Goal: Navigation & Orientation: Find specific page/section

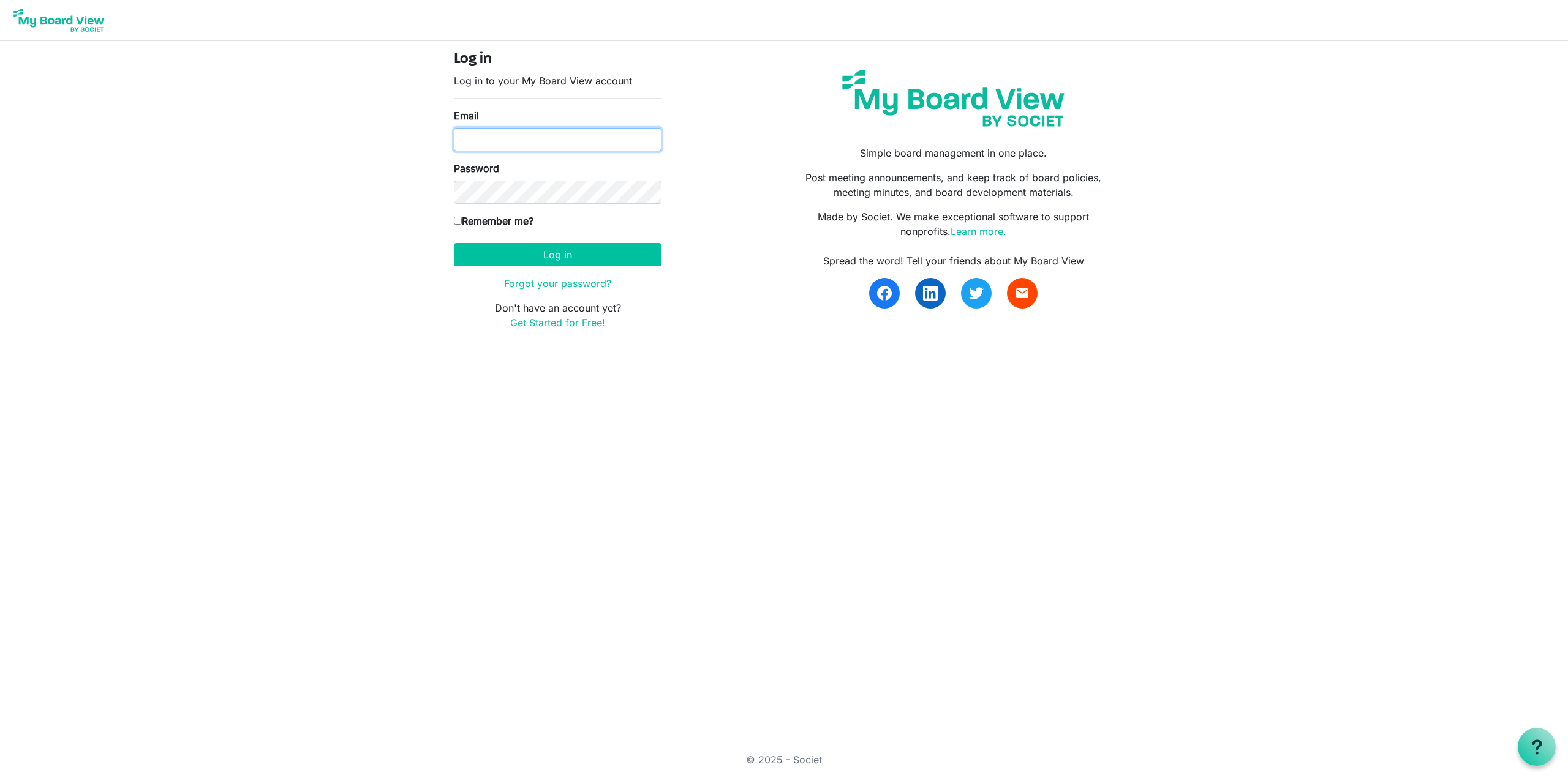
click at [547, 132] on input "Email" at bounding box center [558, 139] width 208 height 23
click at [504, 135] on input "jordanpickett2017@gmail.com" at bounding box center [558, 139] width 208 height 23
type input "[EMAIL_ADDRESS][DOMAIN_NAME]"
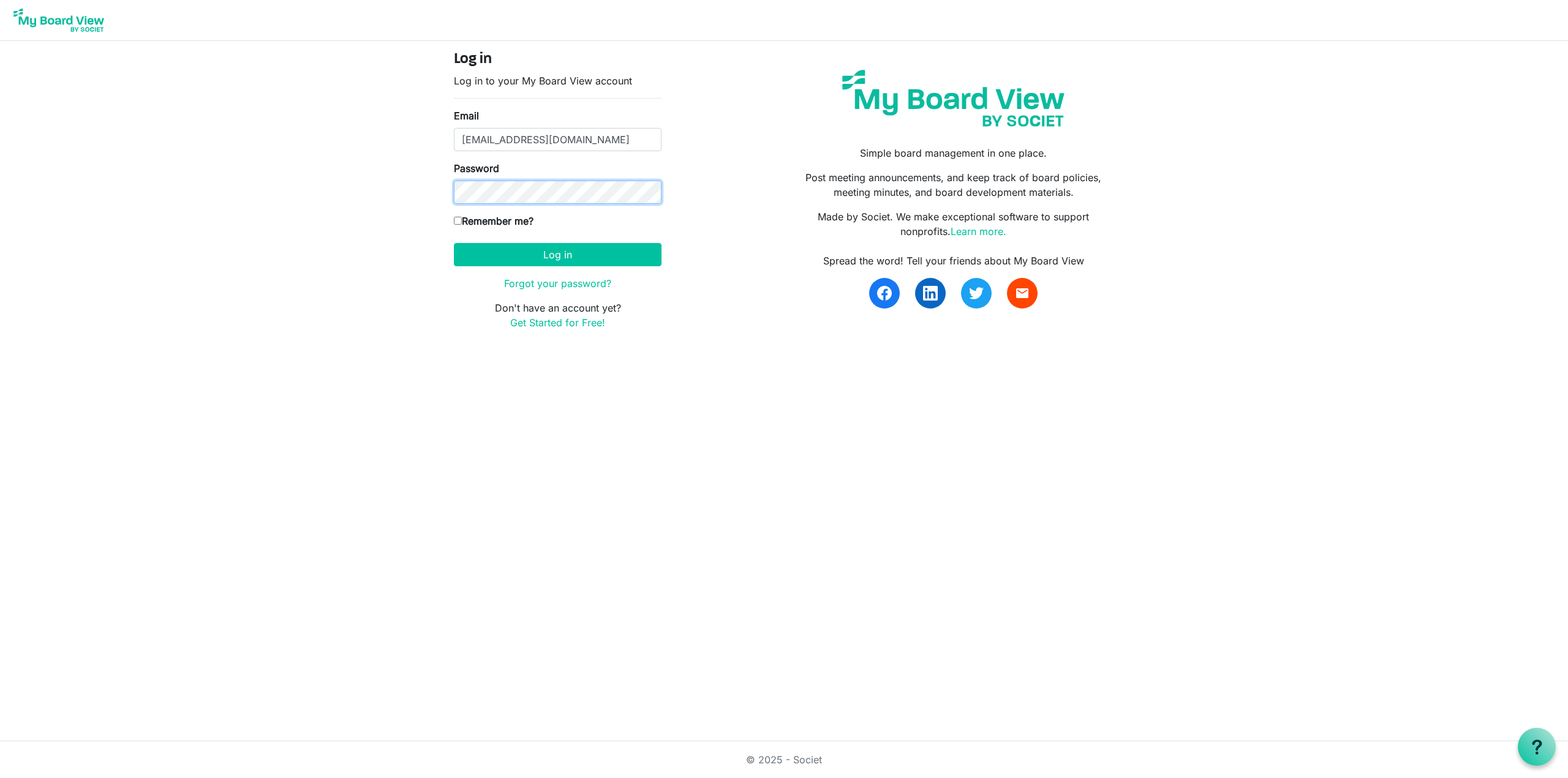
click at [454, 243] on button "Log in" at bounding box center [558, 254] width 208 height 23
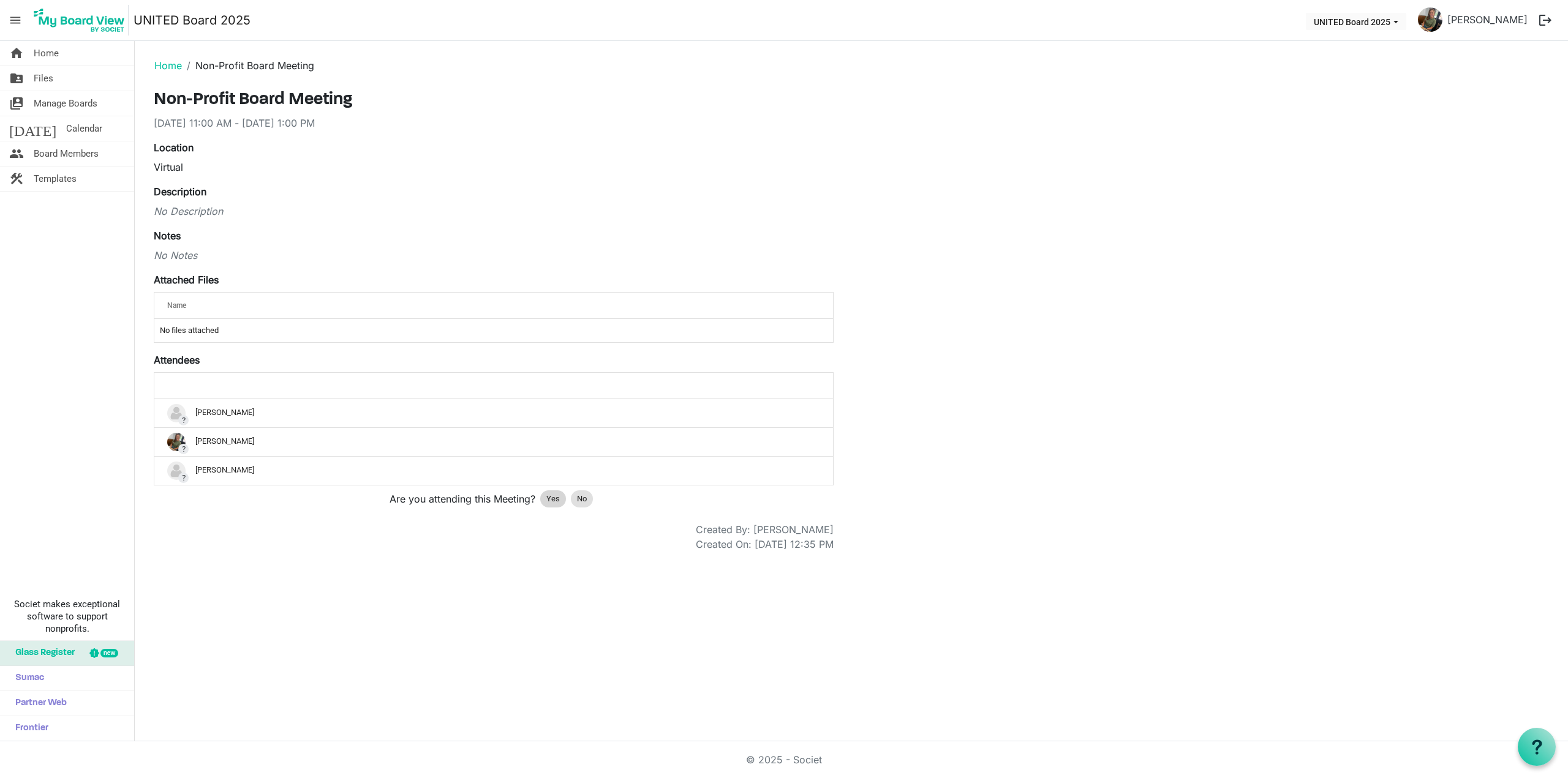
click at [552, 502] on span "Yes" at bounding box center [553, 499] width 13 height 12
click at [353, 537] on div "Created On: 8/26/2025 12:35 PM" at bounding box center [494, 544] width 698 height 15
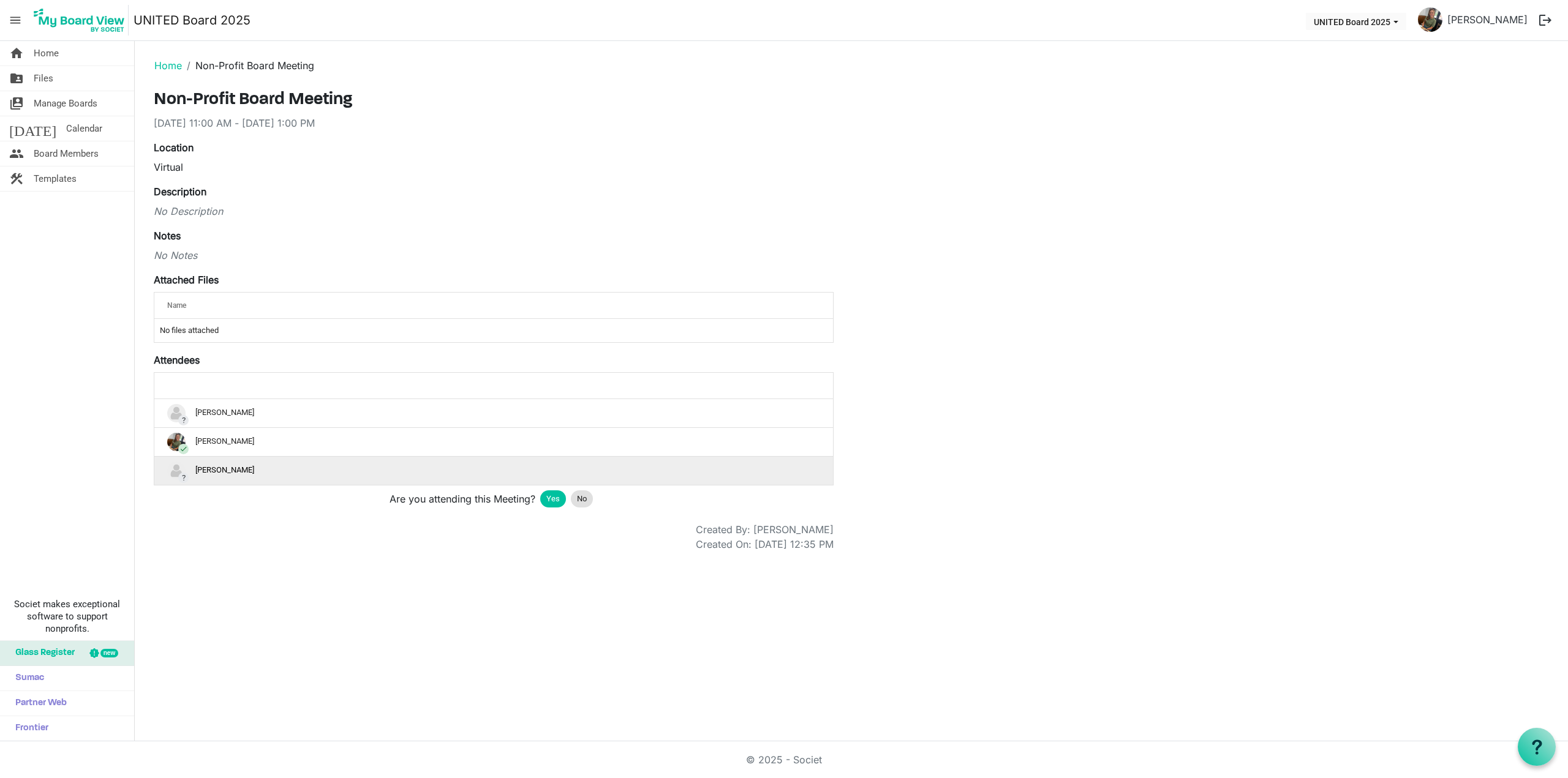
click at [239, 463] on div "? Keiti Corcoran" at bounding box center [494, 471] width 653 height 19
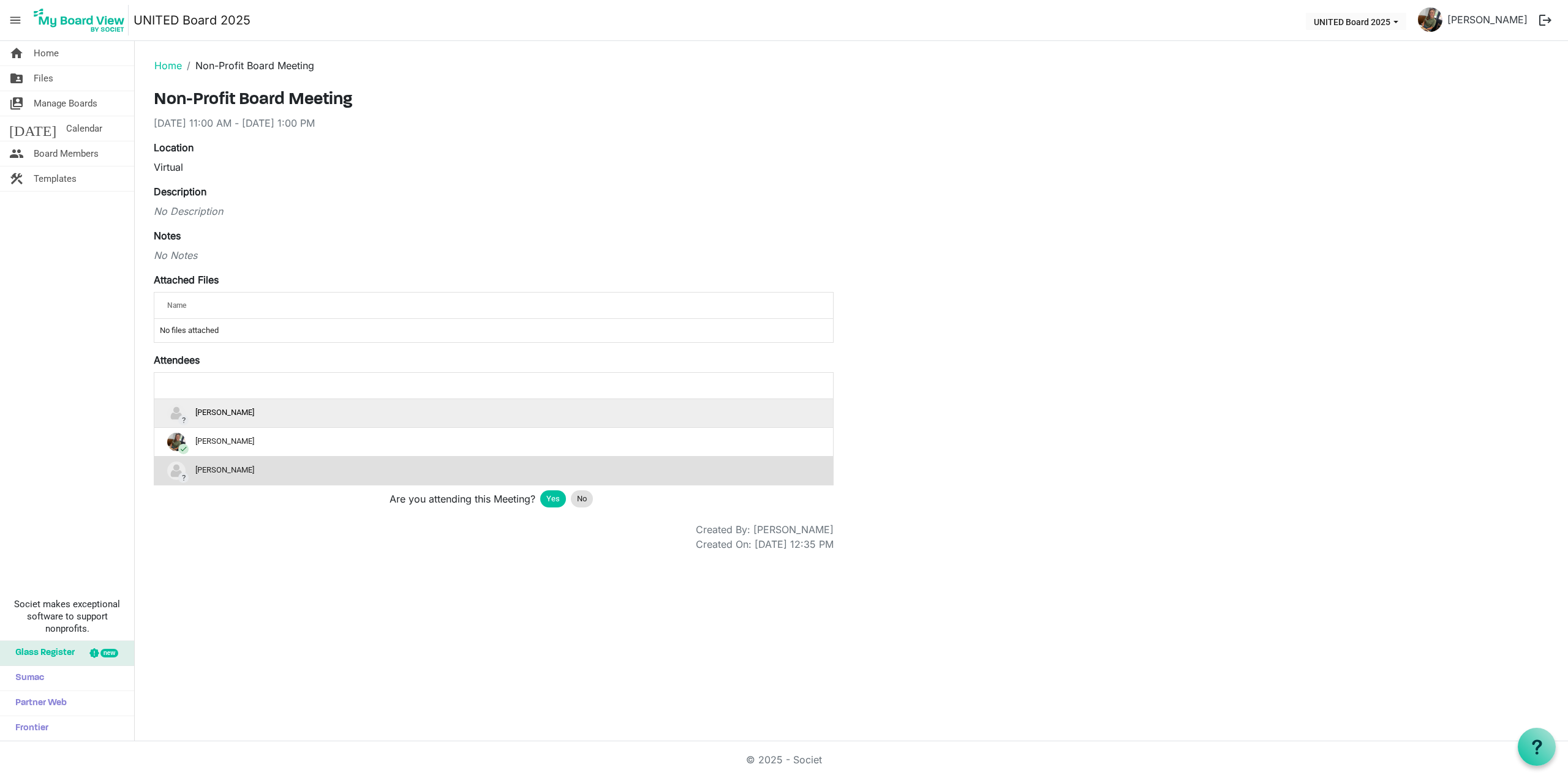
click at [209, 414] on div "? Heidi Pappert" at bounding box center [494, 414] width 653 height 19
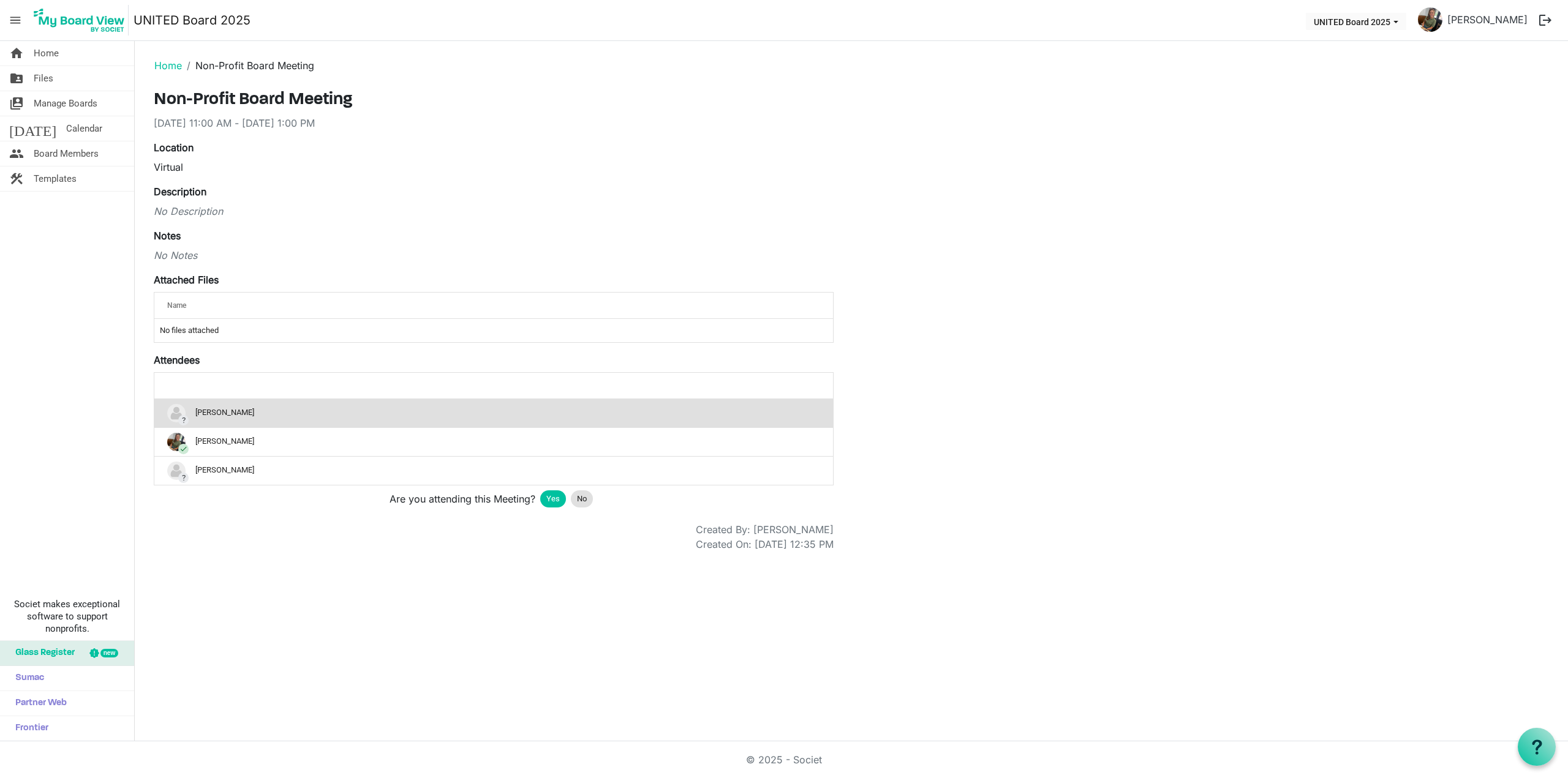
click at [256, 540] on div "Created On: 8/26/2025 12:35 PM" at bounding box center [494, 544] width 698 height 15
click at [239, 414] on div "? Heidi Pappert" at bounding box center [494, 414] width 653 height 19
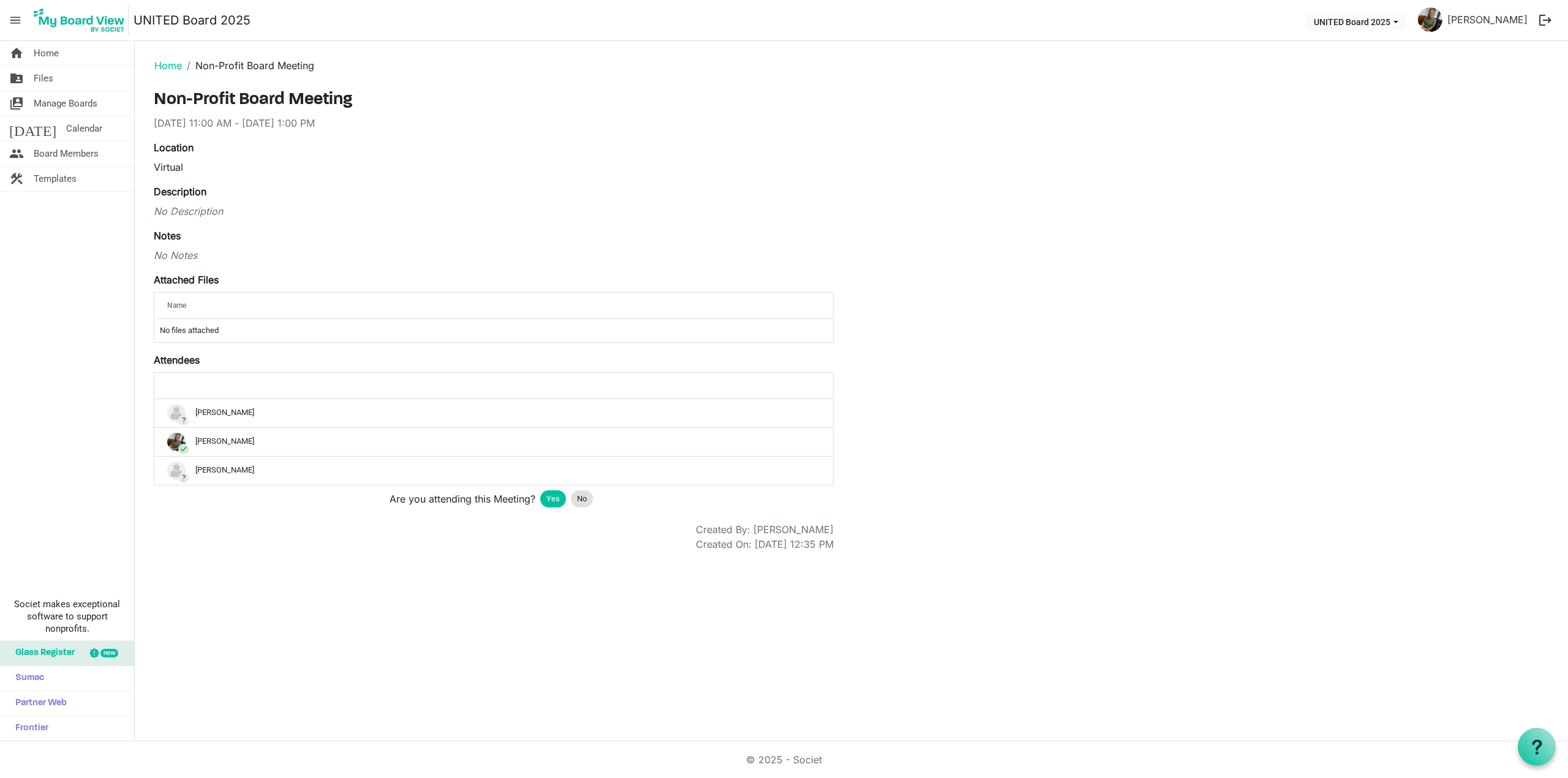
click at [249, 628] on div "home Home folder_shared Files switch_account Manage Boards [DATE] Calendar peop…" at bounding box center [784, 392] width 1568 height 701
click at [43, 97] on span "Manage Boards" at bounding box center [66, 103] width 64 height 25
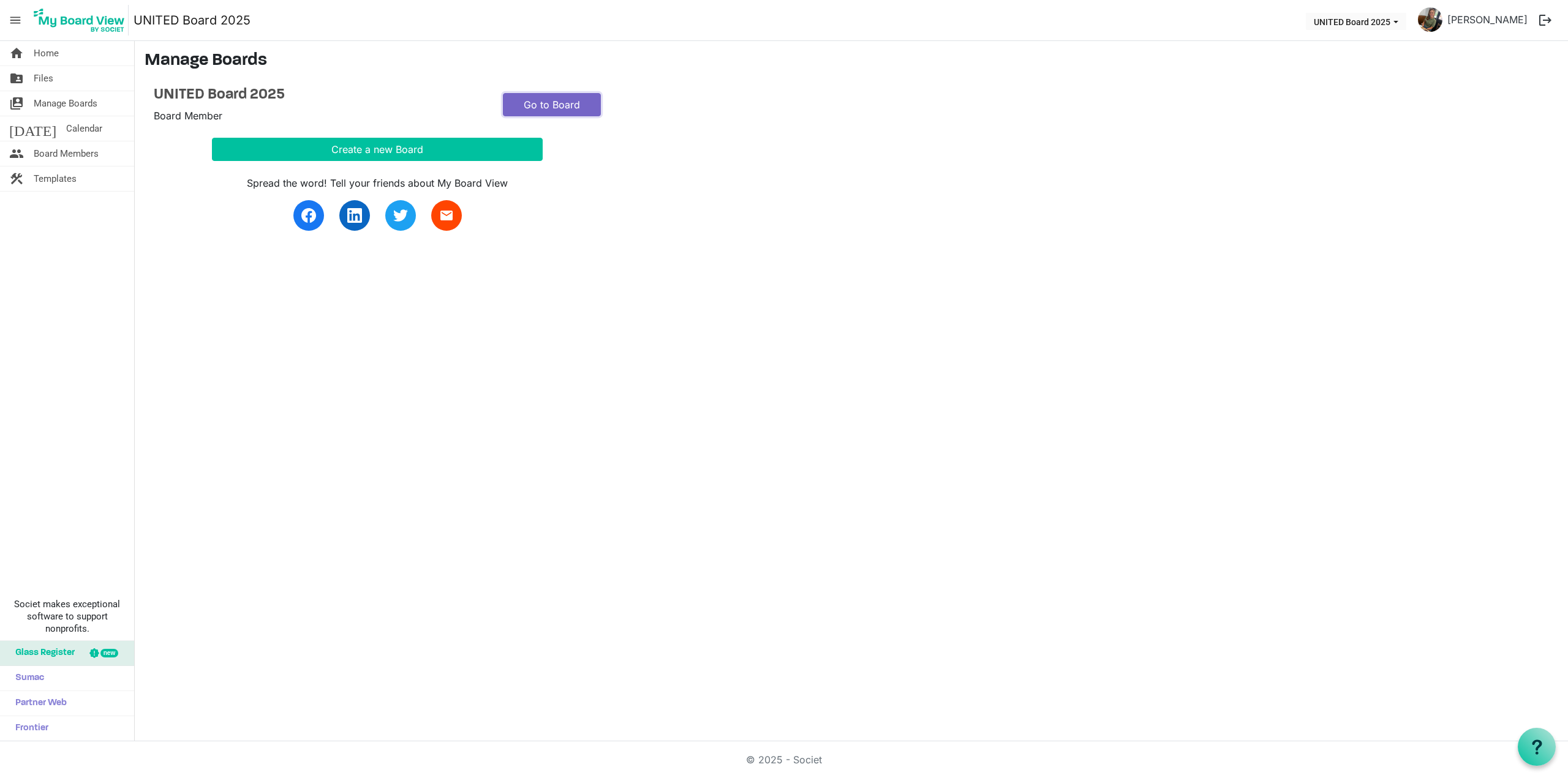
click at [540, 103] on link "Go to Board" at bounding box center [552, 105] width 98 height 23
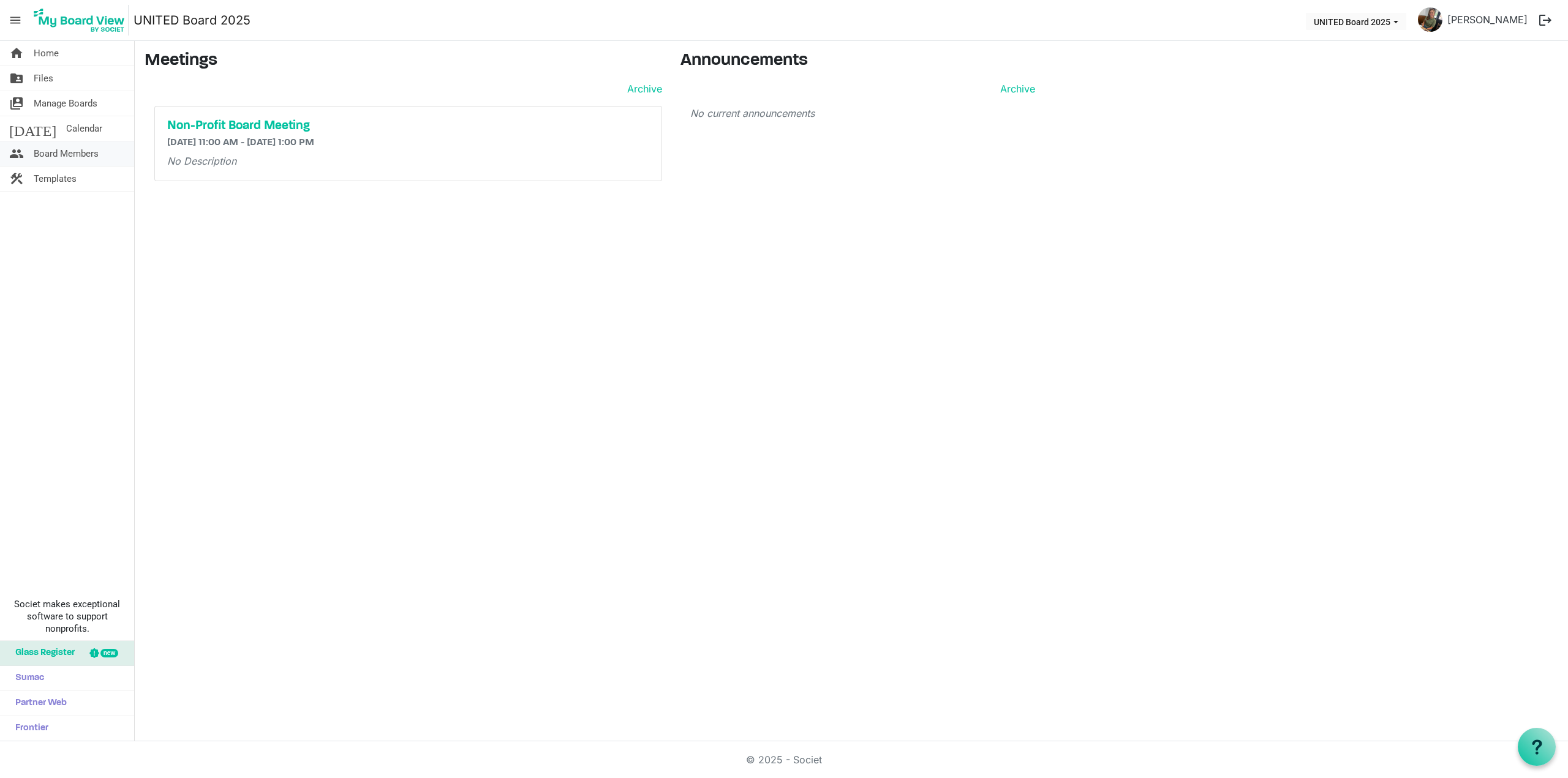
click at [77, 147] on span "Board Members" at bounding box center [66, 153] width 65 height 25
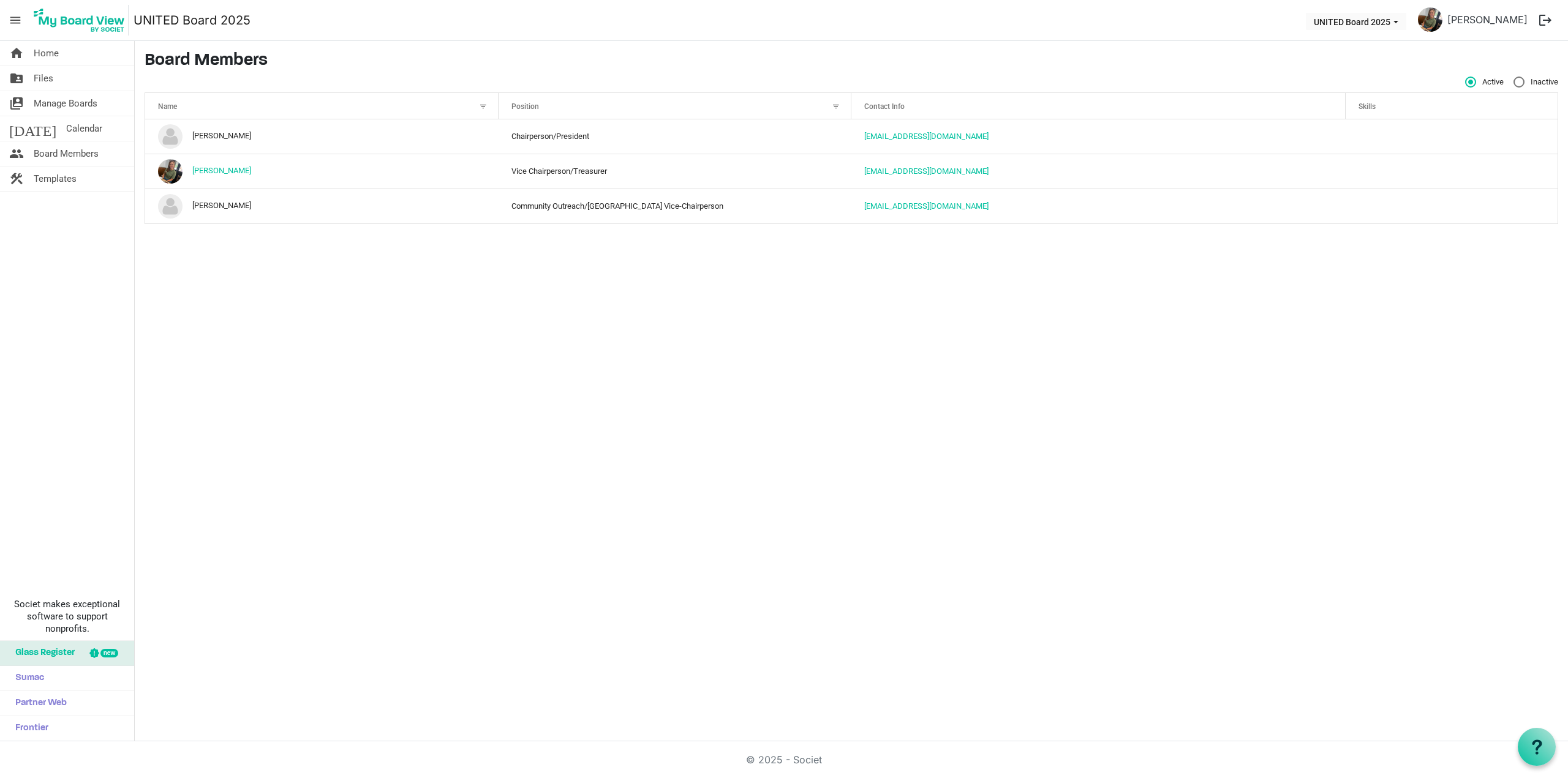
click at [233, 240] on div "home Home folder_shared Files switch_account Manage Boards [DATE] Calendar peop…" at bounding box center [784, 392] width 1568 height 701
click at [458, 348] on div "home Home folder_shared Files switch_account Manage Boards [DATE] Calendar peop…" at bounding box center [784, 392] width 1568 height 701
click at [76, 322] on div "home Home folder_shared Files switch_account Manage Boards [DATE] Calendar peop…" at bounding box center [67, 392] width 135 height 701
click at [447, 56] on h3 "Board Members" at bounding box center [851, 61] width 1413 height 21
click at [492, 19] on nav "menu UNITED Board 2025 UNITED Board 2025 [PERSON_NAME] logout" at bounding box center [784, 21] width 1568 height 41
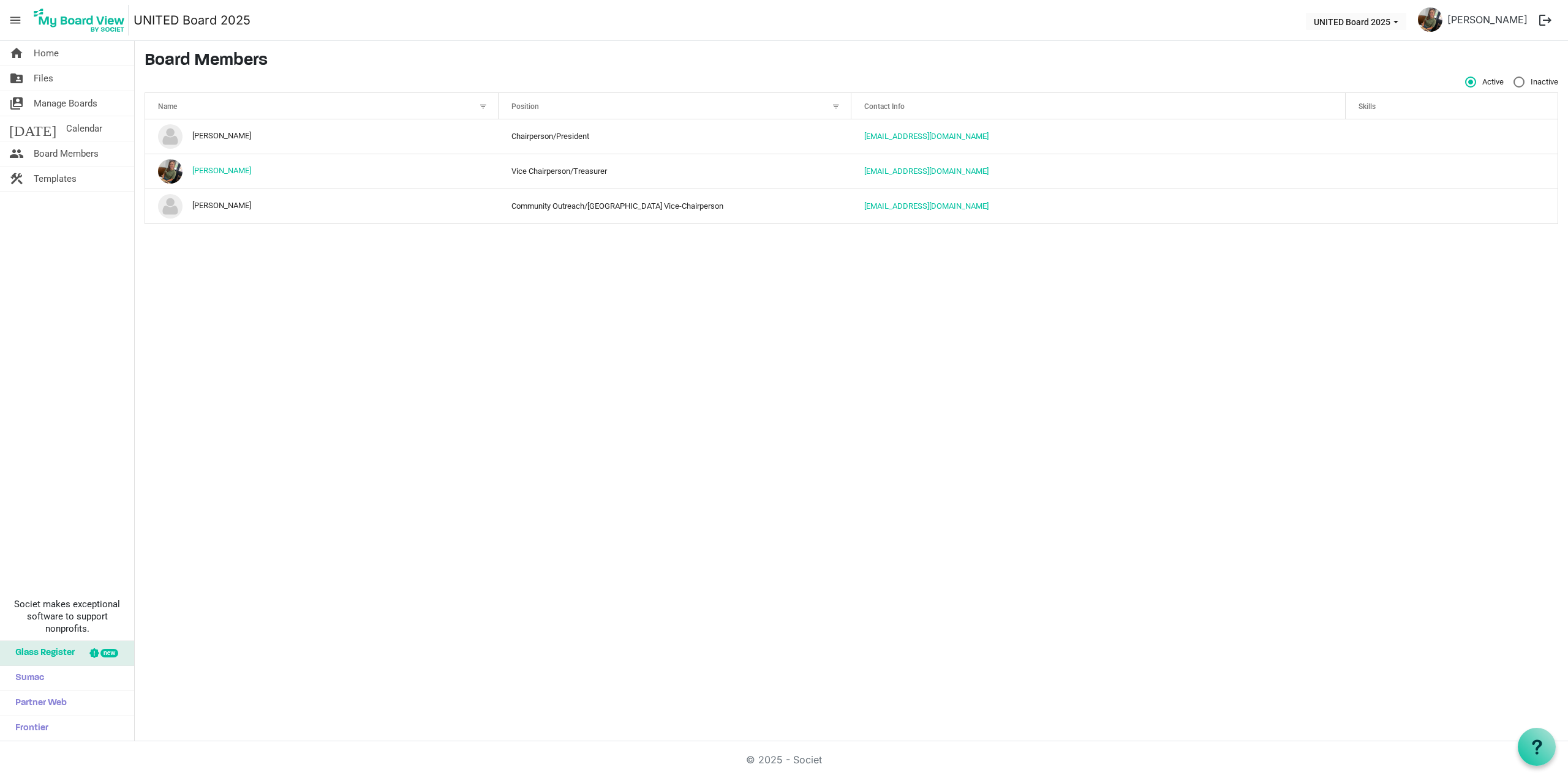
click at [424, 324] on div "home Home folder_shared Files switch_account Manage Boards [DATE] Calendar peop…" at bounding box center [784, 392] width 1568 height 701
click at [231, 314] on div "home Home folder_shared Files switch_account Manage Boards [DATE] Calendar peop…" at bounding box center [784, 392] width 1568 height 701
click at [55, 317] on div "home Home folder_shared Files switch_account Manage Boards [DATE] Calendar peop…" at bounding box center [67, 392] width 135 height 701
click at [53, 86] on link "folder_shared Files" at bounding box center [67, 78] width 134 height 25
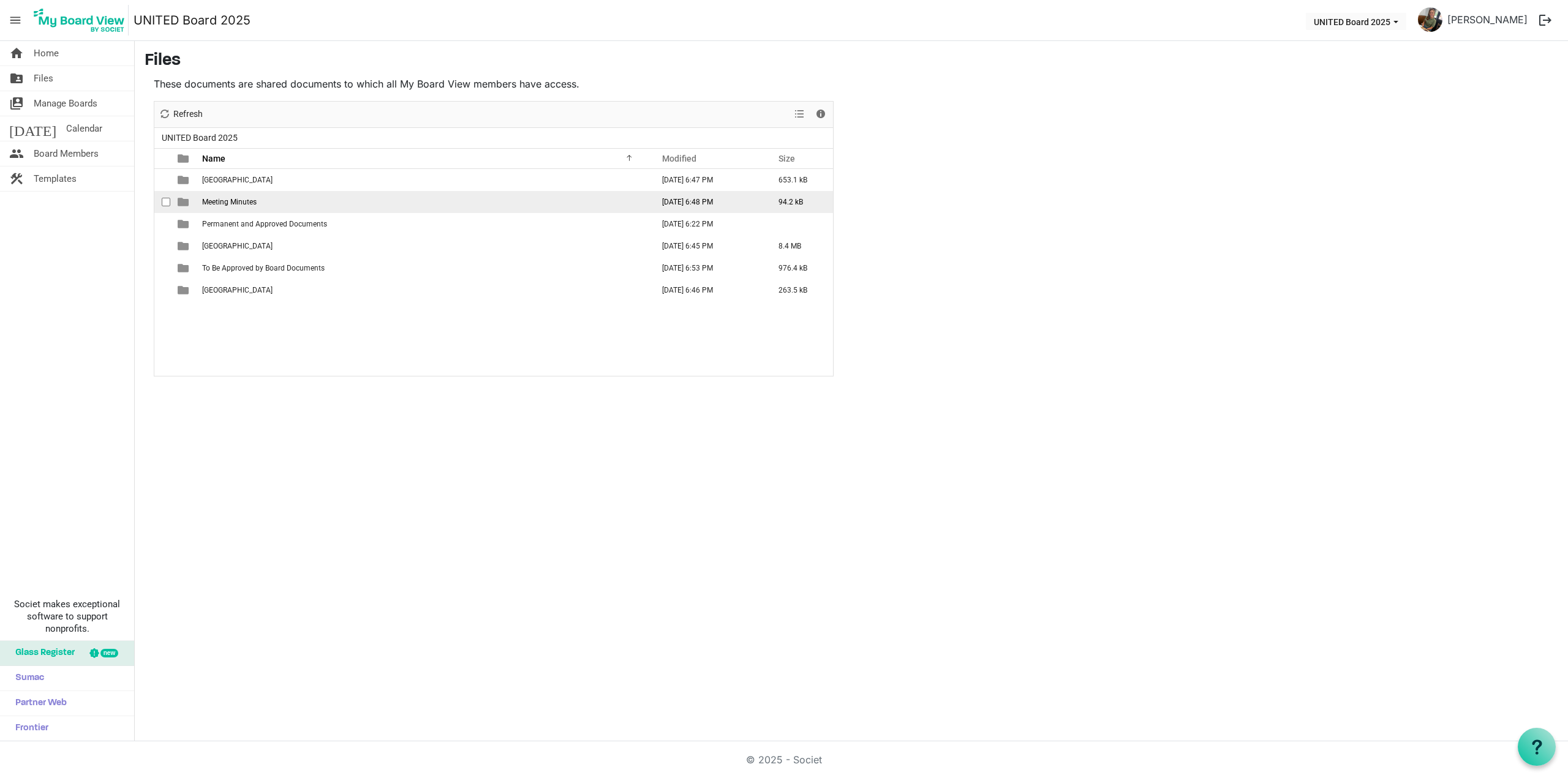
click at [239, 193] on td "Meeting Minutes" at bounding box center [424, 202] width 451 height 22
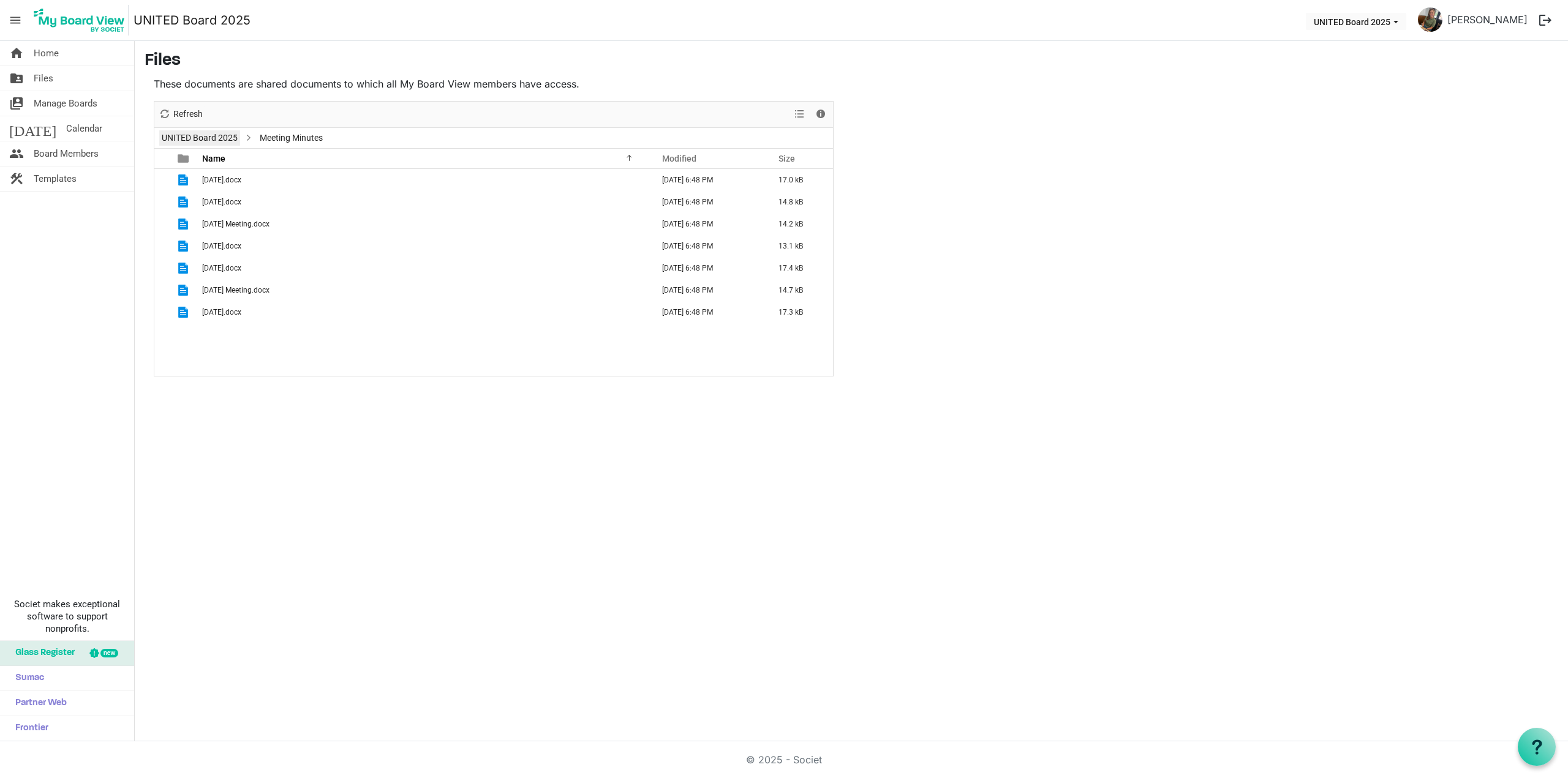
click at [209, 145] on link "UNITED Board 2025" at bounding box center [199, 138] width 81 height 15
